Goal: Task Accomplishment & Management: Use online tool/utility

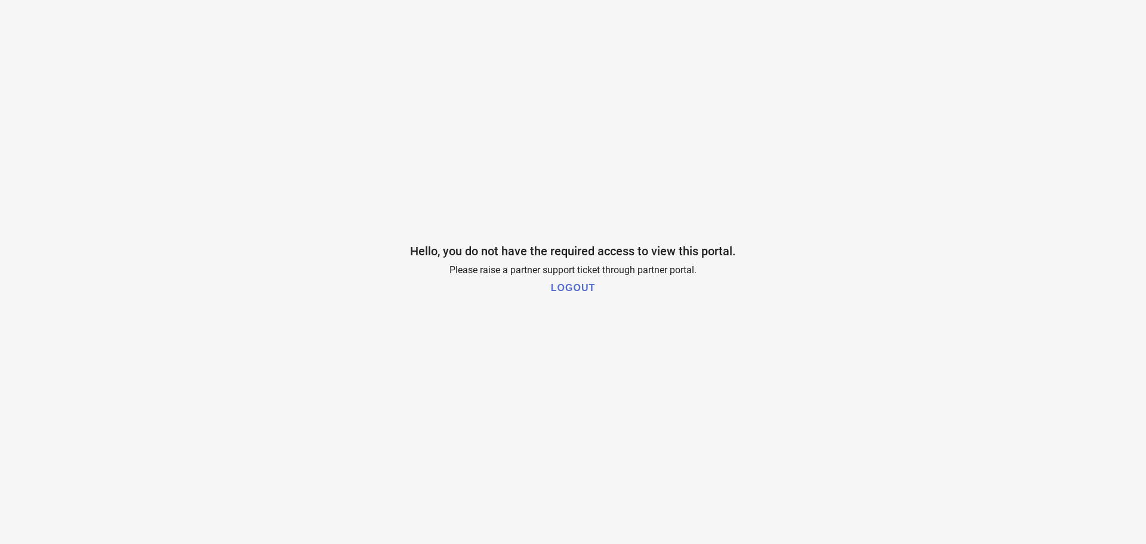
click at [583, 286] on h1 "LOGOUT" at bounding box center [573, 288] width 44 height 11
